Goal: Information Seeking & Learning: Learn about a topic

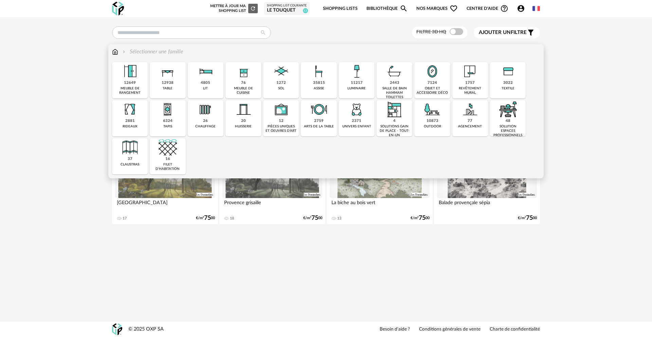
click at [320, 81] on div "35815" at bounding box center [319, 82] width 12 height 5
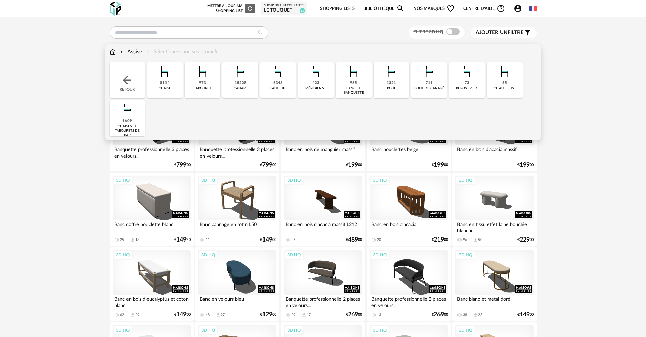
click at [354, 88] on div "banc et banquette" at bounding box center [354, 90] width 32 height 9
drag, startPoint x: 122, startPoint y: 65, endPoint x: 125, endPoint y: 79, distance: 13.8
click at [124, 74] on div "Assise Banc et banquette Close icon Retour 0 [GEOGRAPHIC_DATA] 0 tabouret 0 [GE…" at bounding box center [323, 92] width 435 height 96
click at [125, 79] on img at bounding box center [127, 80] width 12 height 12
click at [127, 82] on img at bounding box center [127, 80] width 12 height 12
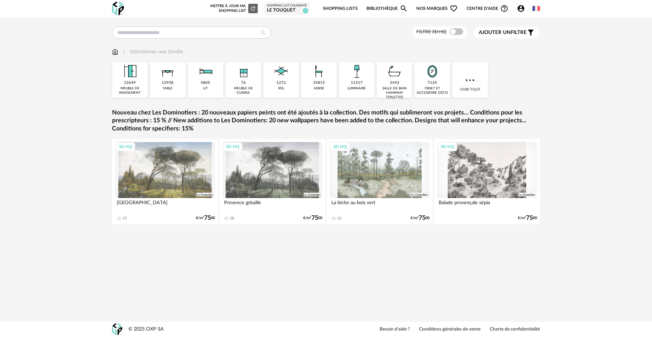
click at [97, 97] on div "Filtre 3D HQ Ajouter un filtre s Filter icon Filtrer par : Sélectionner une fam…" at bounding box center [326, 131] width 652 height 228
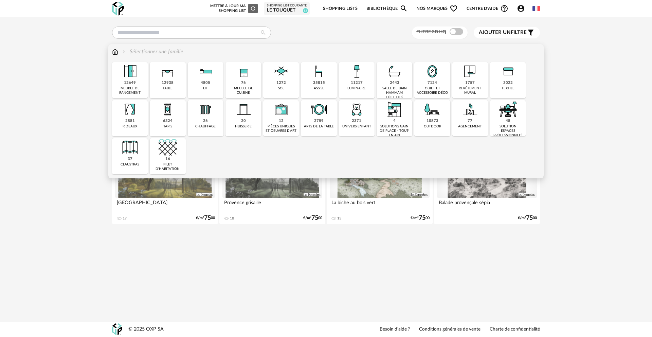
click at [208, 77] on img at bounding box center [205, 71] width 18 height 18
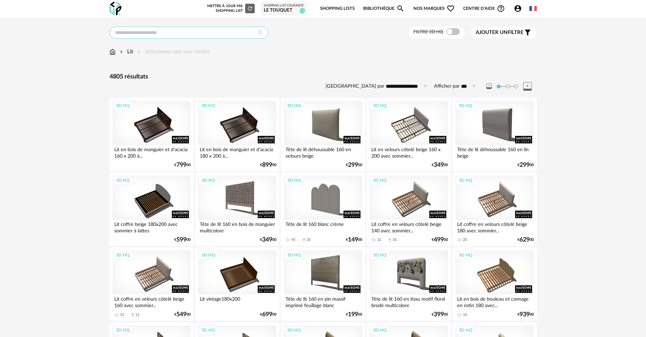
click at [182, 32] on input "text" at bounding box center [189, 32] width 159 height 12
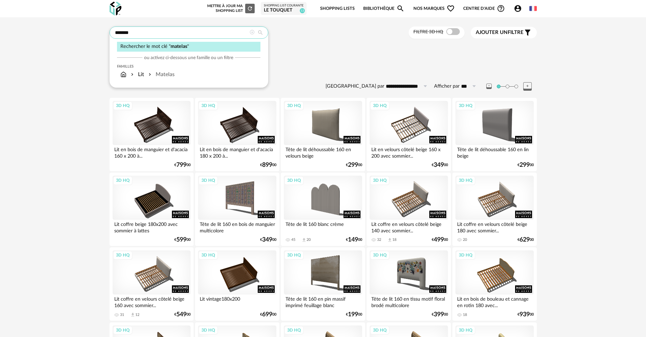
type input "*******"
type input "**********"
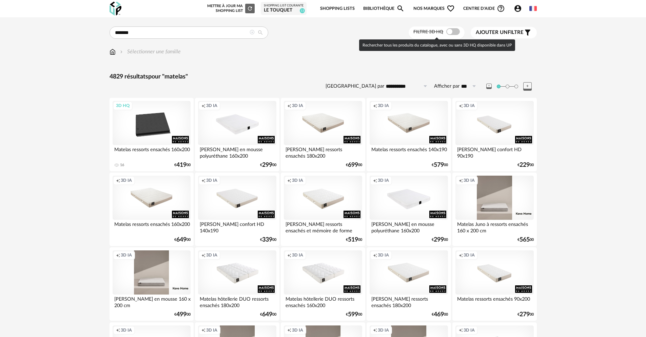
click at [448, 34] on span at bounding box center [454, 31] width 14 height 7
